Goal: Task Accomplishment & Management: Use online tool/utility

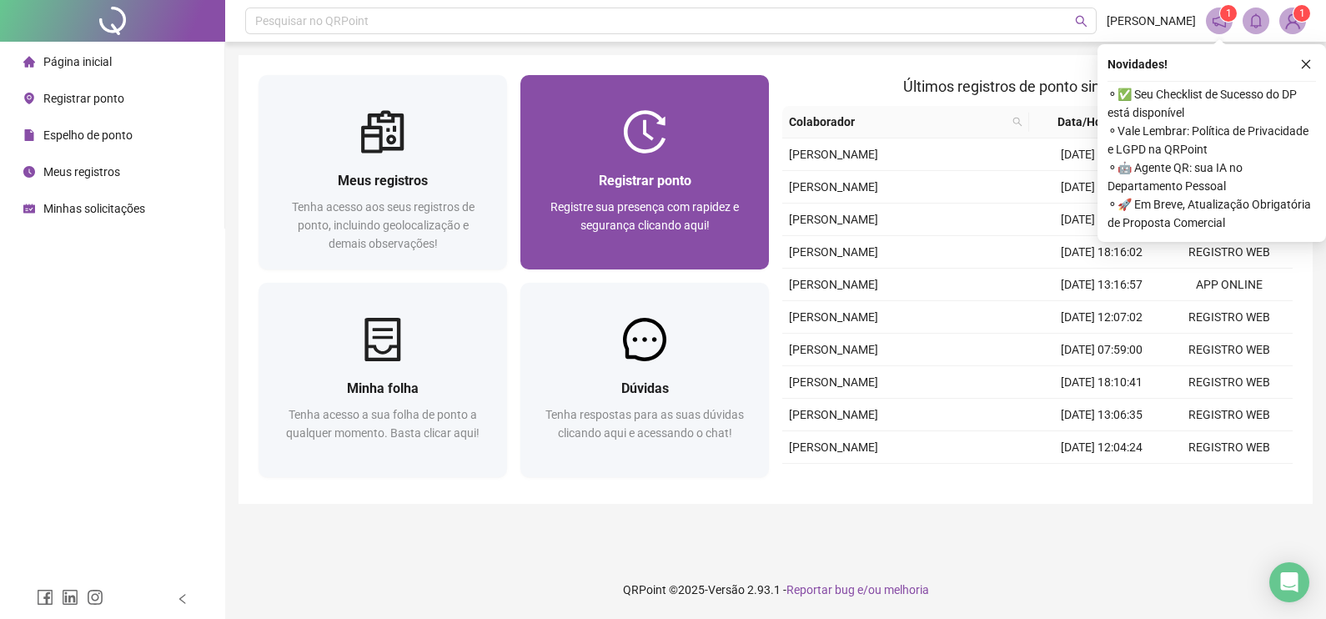
click at [631, 133] on img at bounding box center [644, 131] width 43 height 43
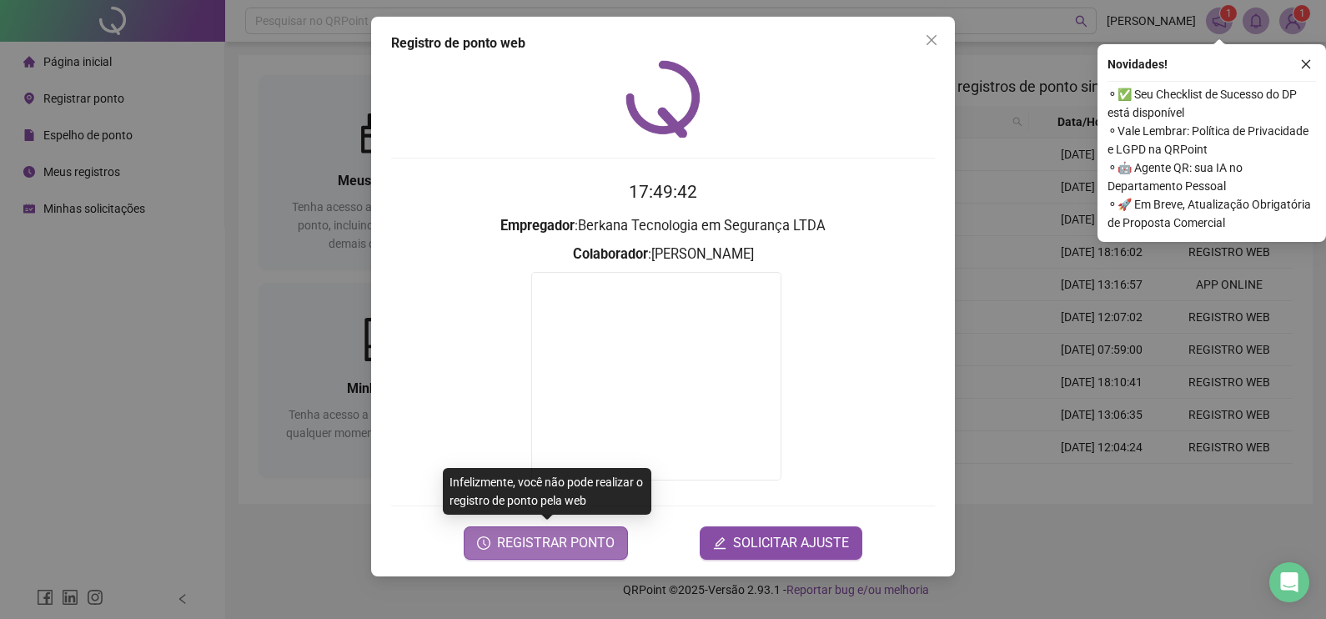
click at [539, 542] on span "REGISTRAR PONTO" at bounding box center [556, 543] width 118 height 20
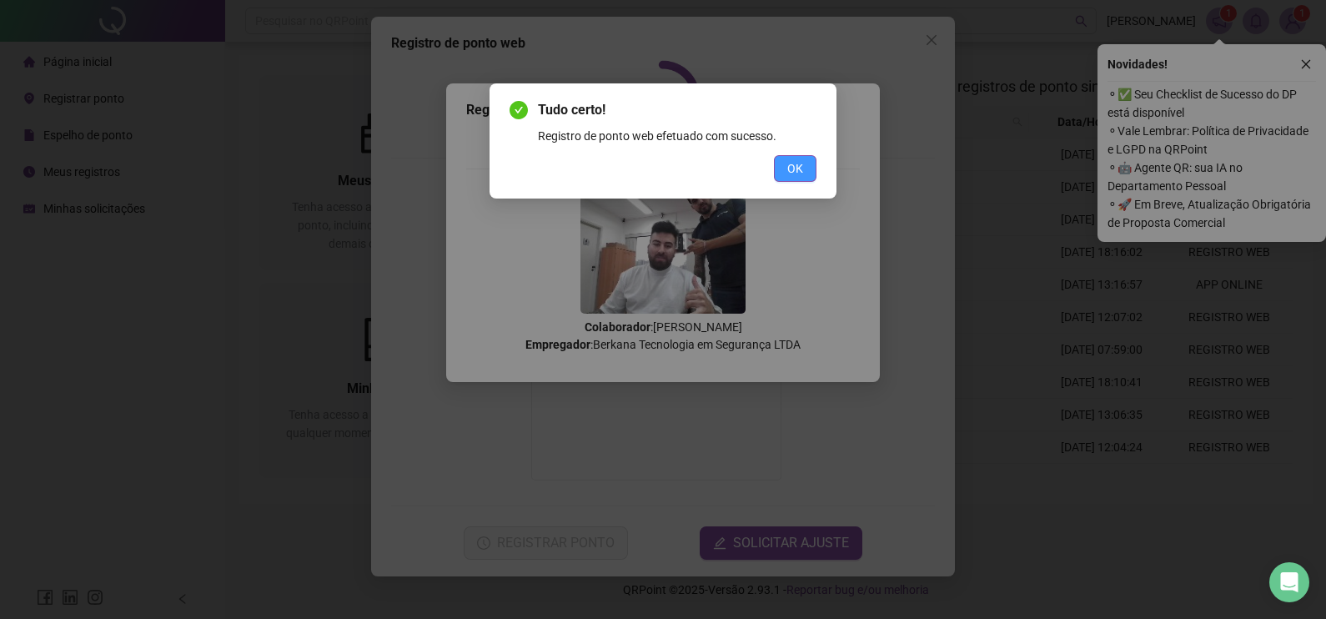
click at [810, 165] on button "OK" at bounding box center [795, 168] width 43 height 27
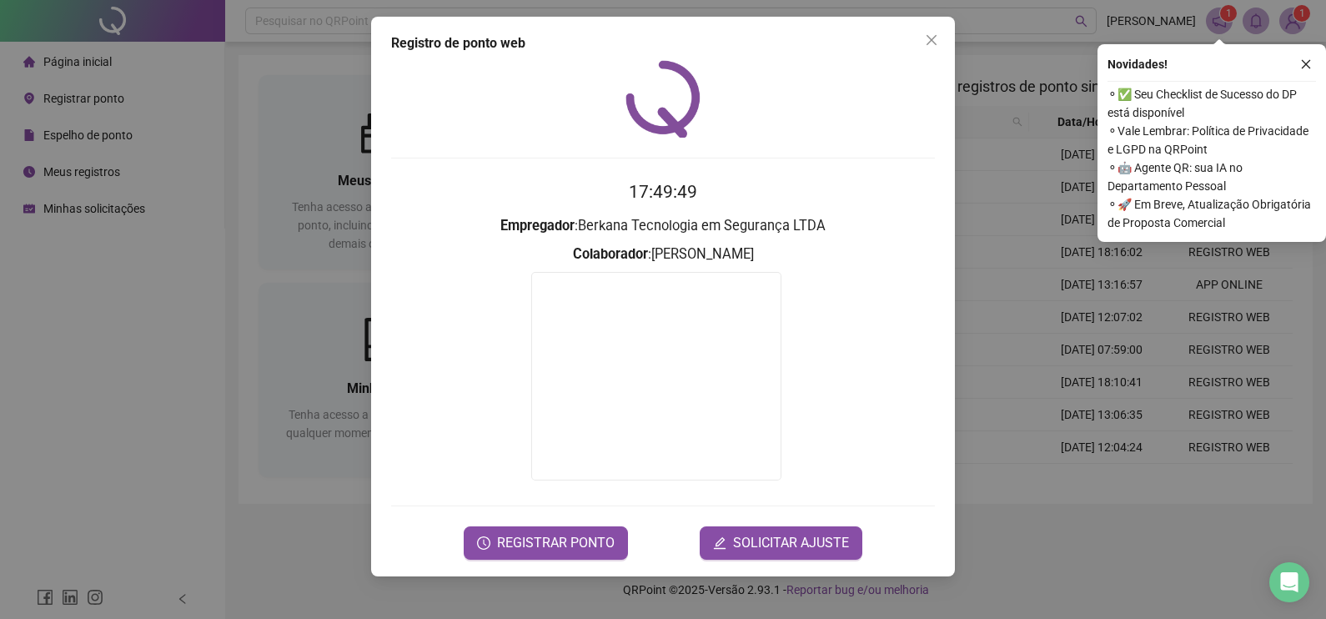
click at [1103, 283] on div "Registro de ponto web 17:49:49 Empregador : Berkana Tecnologia em Segurança LTD…" at bounding box center [663, 309] width 1326 height 619
